Goal: Task Accomplishment & Management: Manage account settings

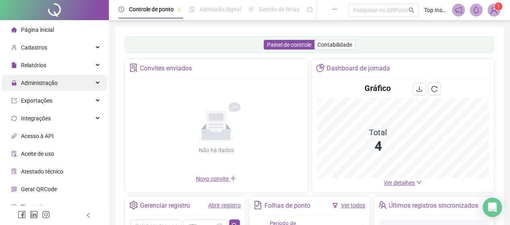
click at [51, 86] on span "Administração" at bounding box center [39, 83] width 37 height 6
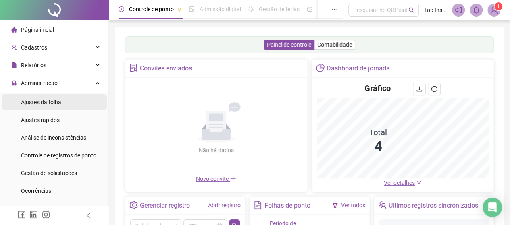
click at [49, 104] on span "Ajustes da folha" at bounding box center [41, 102] width 40 height 6
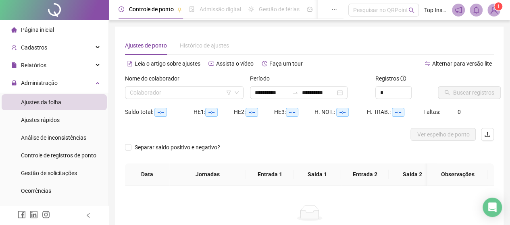
type input "**********"
click at [195, 90] on input "search" at bounding box center [181, 93] width 102 height 12
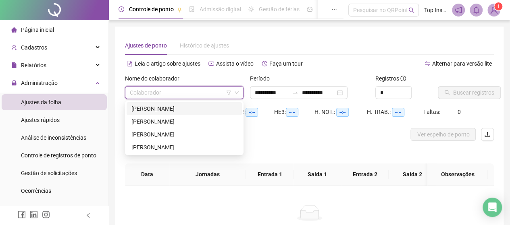
click at [192, 112] on div "[PERSON_NAME]" at bounding box center [185, 108] width 106 height 9
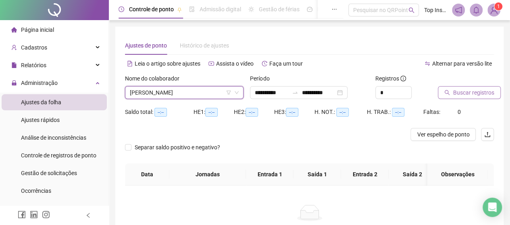
click at [466, 90] on span "Buscar registros" at bounding box center [473, 92] width 41 height 9
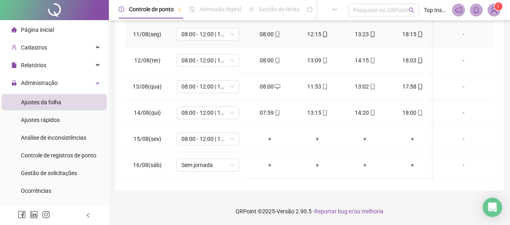
scroll to position [278, 0]
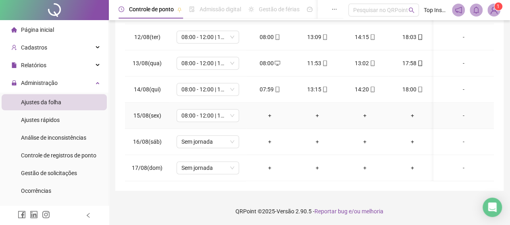
click at [457, 111] on div "-" at bounding box center [464, 115] width 48 height 9
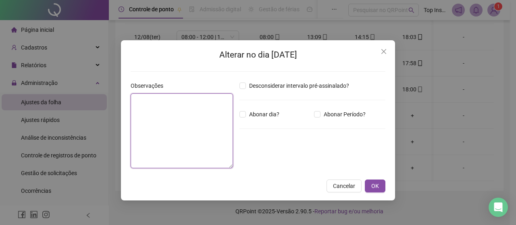
click at [185, 117] on textarea at bounding box center [182, 131] width 102 height 75
type textarea "*******"
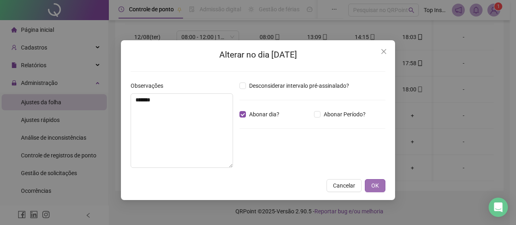
click at [367, 186] on button "OK" at bounding box center [375, 186] width 21 height 13
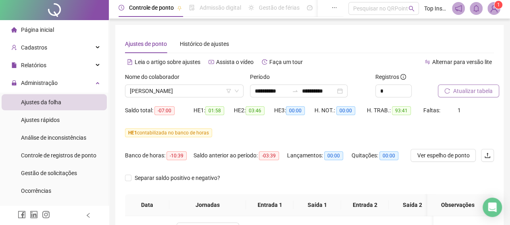
scroll to position [0, 0]
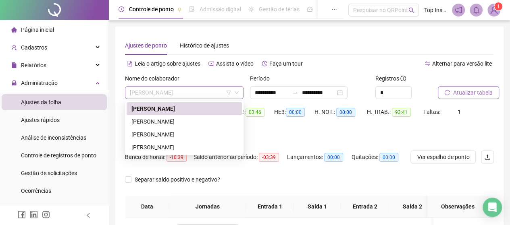
click at [220, 93] on span "[PERSON_NAME]" at bounding box center [184, 93] width 109 height 12
click at [200, 120] on div "[PERSON_NAME]" at bounding box center [185, 121] width 106 height 9
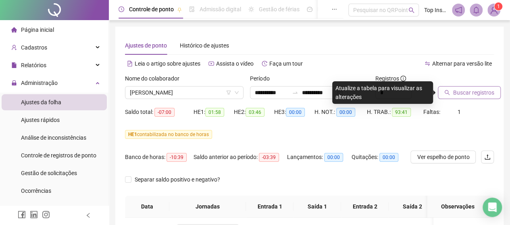
click at [465, 92] on span "Buscar registros" at bounding box center [473, 92] width 41 height 9
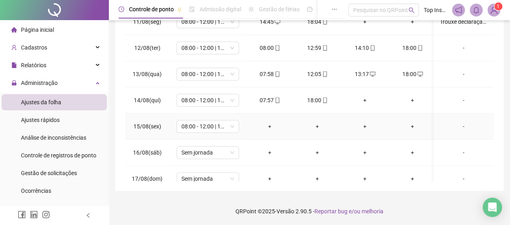
scroll to position [278, 0]
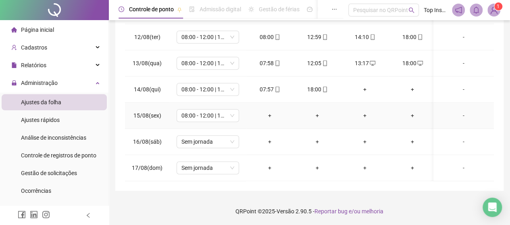
click at [455, 111] on div "-" at bounding box center [464, 115] width 48 height 9
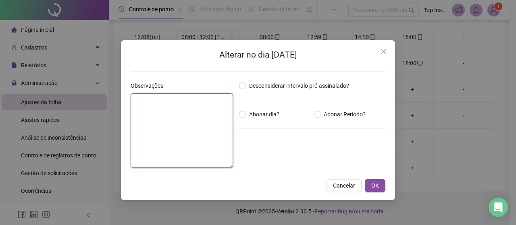
click at [178, 123] on textarea at bounding box center [182, 131] width 102 height 75
type textarea "*******"
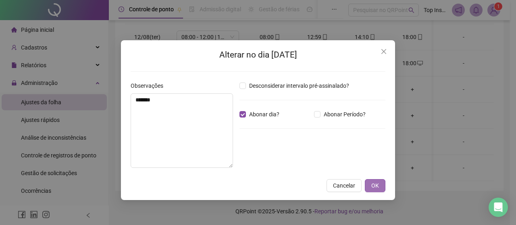
click at [377, 184] on span "OK" at bounding box center [376, 186] width 8 height 9
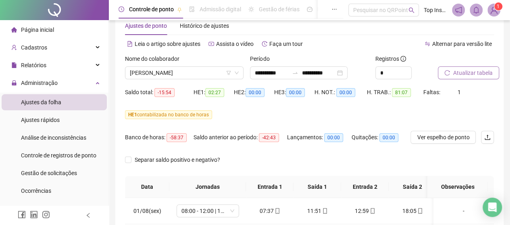
scroll to position [7, 0]
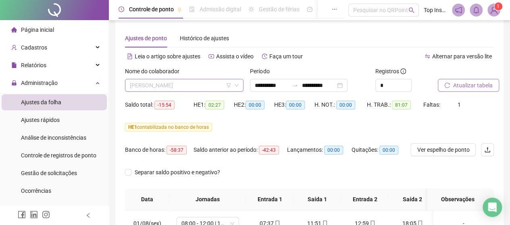
click at [215, 86] on span "[PERSON_NAME]" at bounding box center [184, 85] width 109 height 12
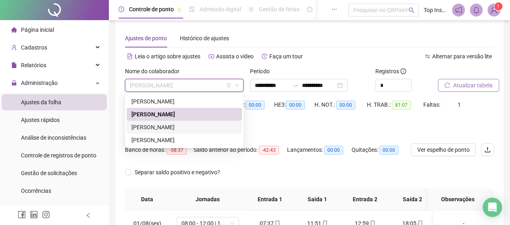
click at [194, 128] on div "[PERSON_NAME]" at bounding box center [185, 127] width 106 height 9
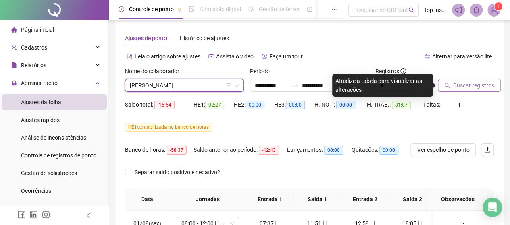
click at [463, 86] on span "Buscar registros" at bounding box center [473, 85] width 41 height 9
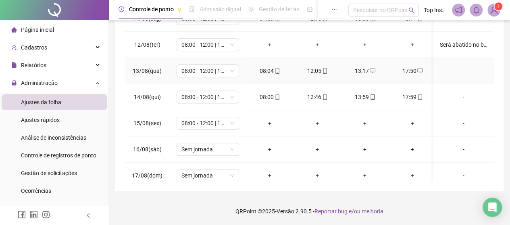
scroll to position [278, 0]
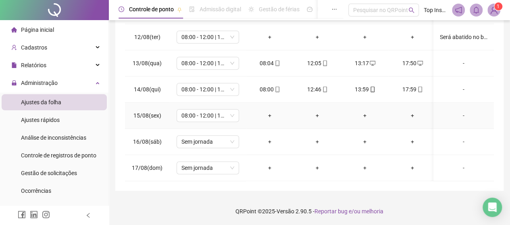
click at [457, 111] on div "-" at bounding box center [464, 115] width 48 height 9
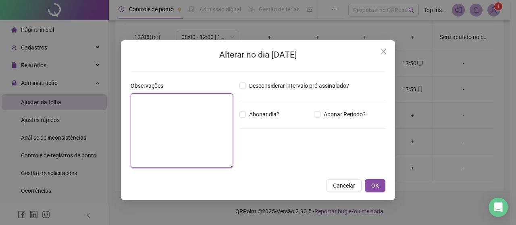
click at [185, 118] on textarea at bounding box center [182, 131] width 102 height 75
type textarea "*******"
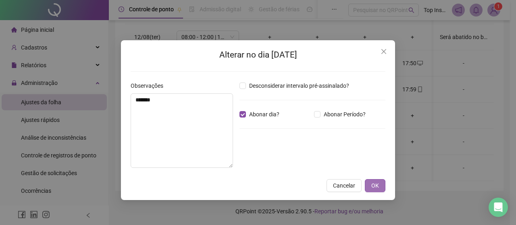
click at [376, 189] on span "OK" at bounding box center [376, 186] width 8 height 9
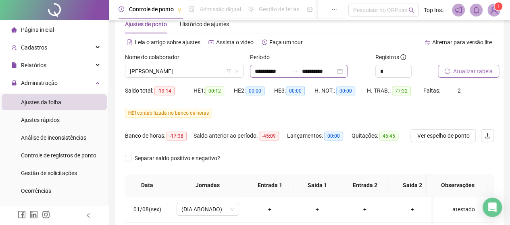
scroll to position [0, 0]
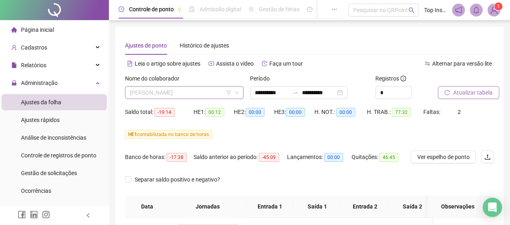
click at [209, 93] on span "[PERSON_NAME]" at bounding box center [184, 93] width 109 height 12
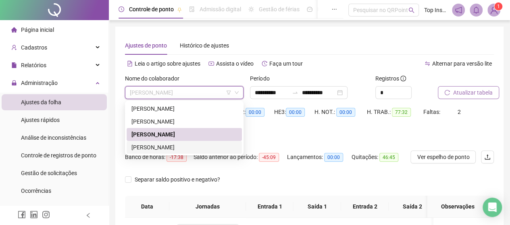
click at [196, 147] on div "[PERSON_NAME]" at bounding box center [185, 147] width 106 height 9
click at [173, 150] on div "HE 1 contabilizada no banco de horas" at bounding box center [309, 139] width 369 height 23
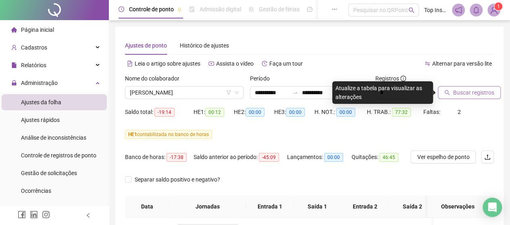
click at [466, 92] on span "Buscar registros" at bounding box center [473, 92] width 41 height 9
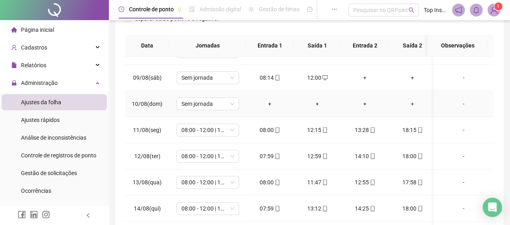
scroll to position [278, 0]
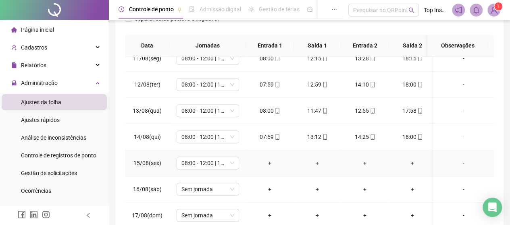
click at [457, 159] on div "-" at bounding box center [464, 163] width 48 height 9
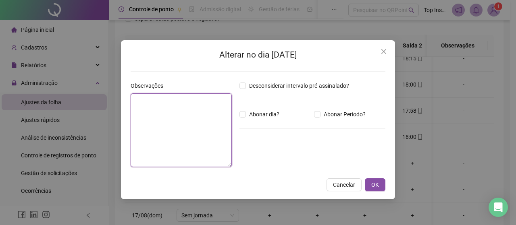
click at [186, 120] on textarea at bounding box center [181, 131] width 101 height 74
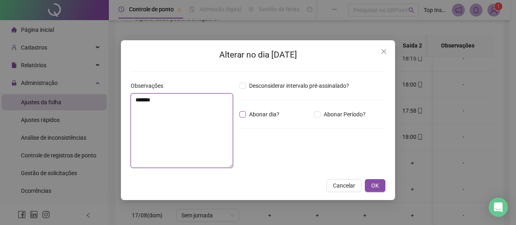
type textarea "*******"
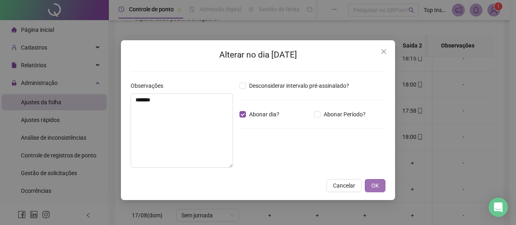
click at [376, 185] on span "OK" at bounding box center [376, 186] width 8 height 9
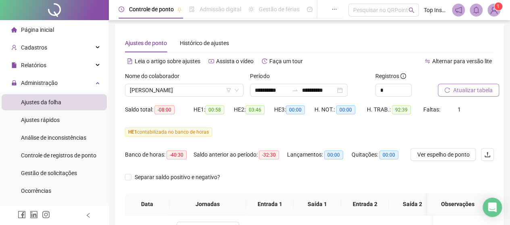
scroll to position [0, 0]
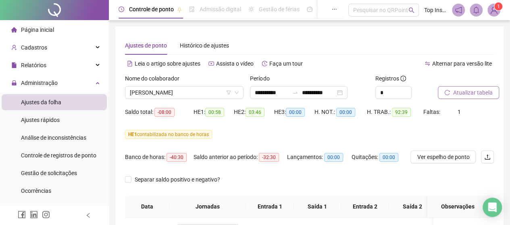
click at [463, 92] on span "Atualizar tabela" at bounding box center [473, 92] width 40 height 9
